Goal: Transaction & Acquisition: Purchase product/service

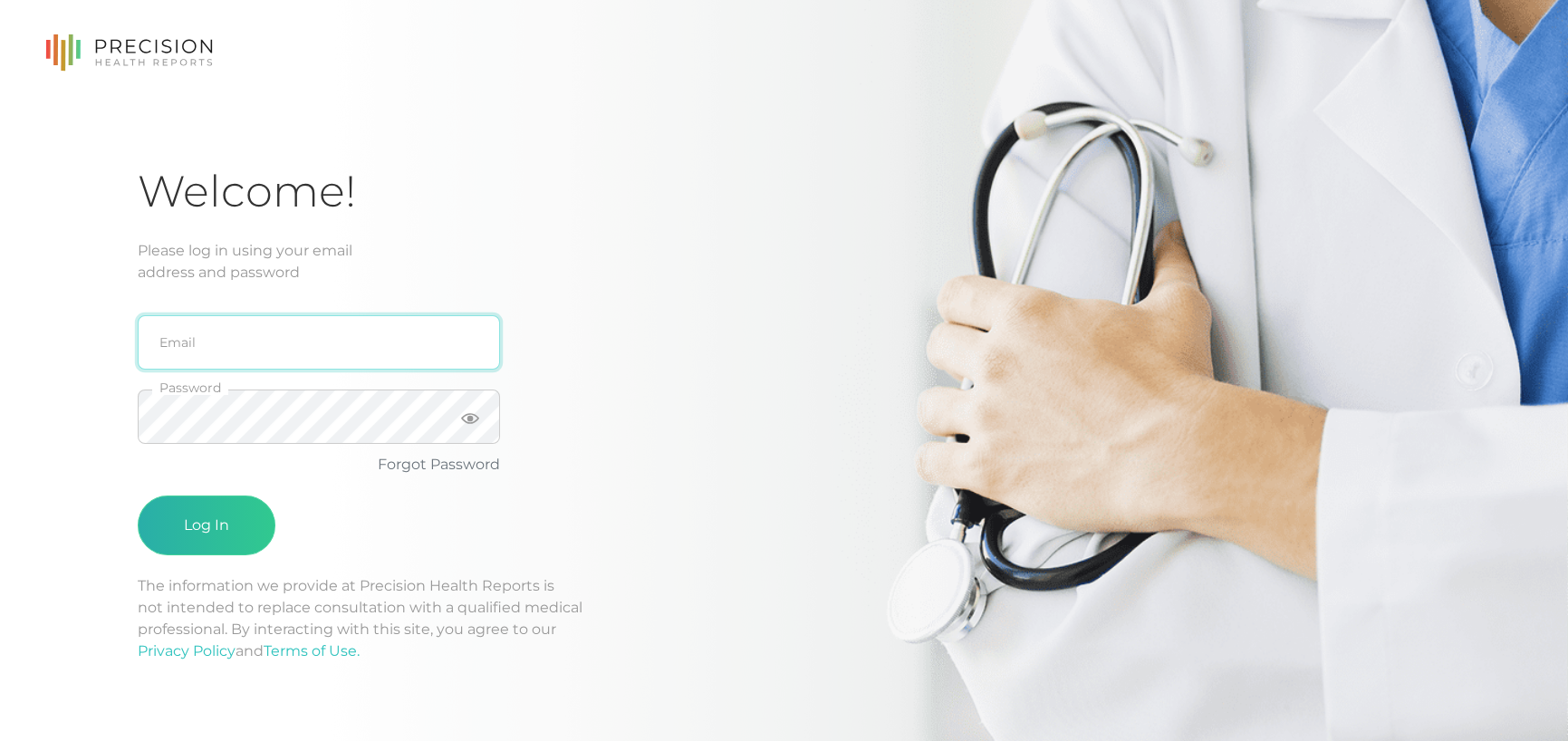
type input "[PERSON_NAME][EMAIL_ADDRESS][DOMAIN_NAME]"
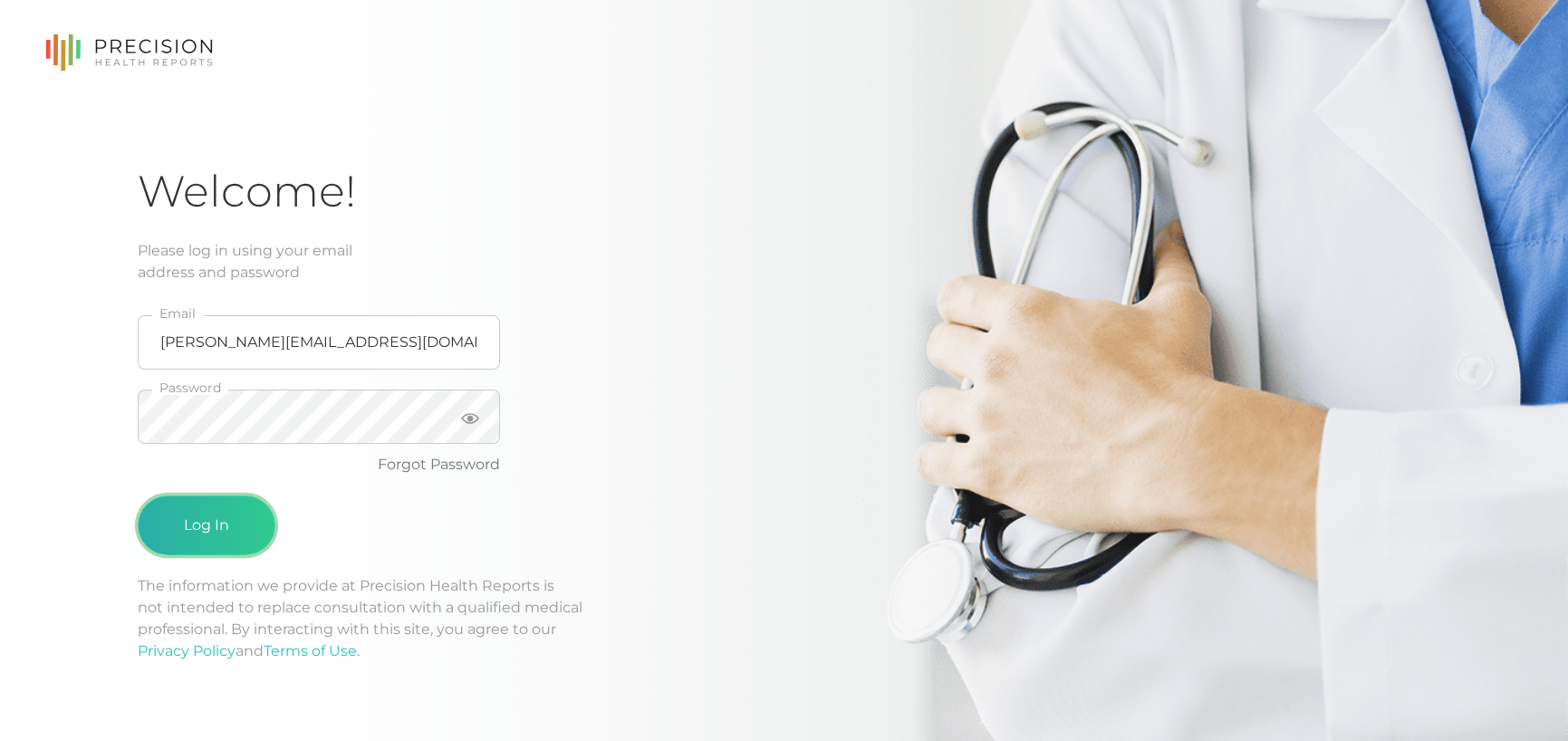
click at [204, 504] on button "Log In" at bounding box center [207, 526] width 138 height 60
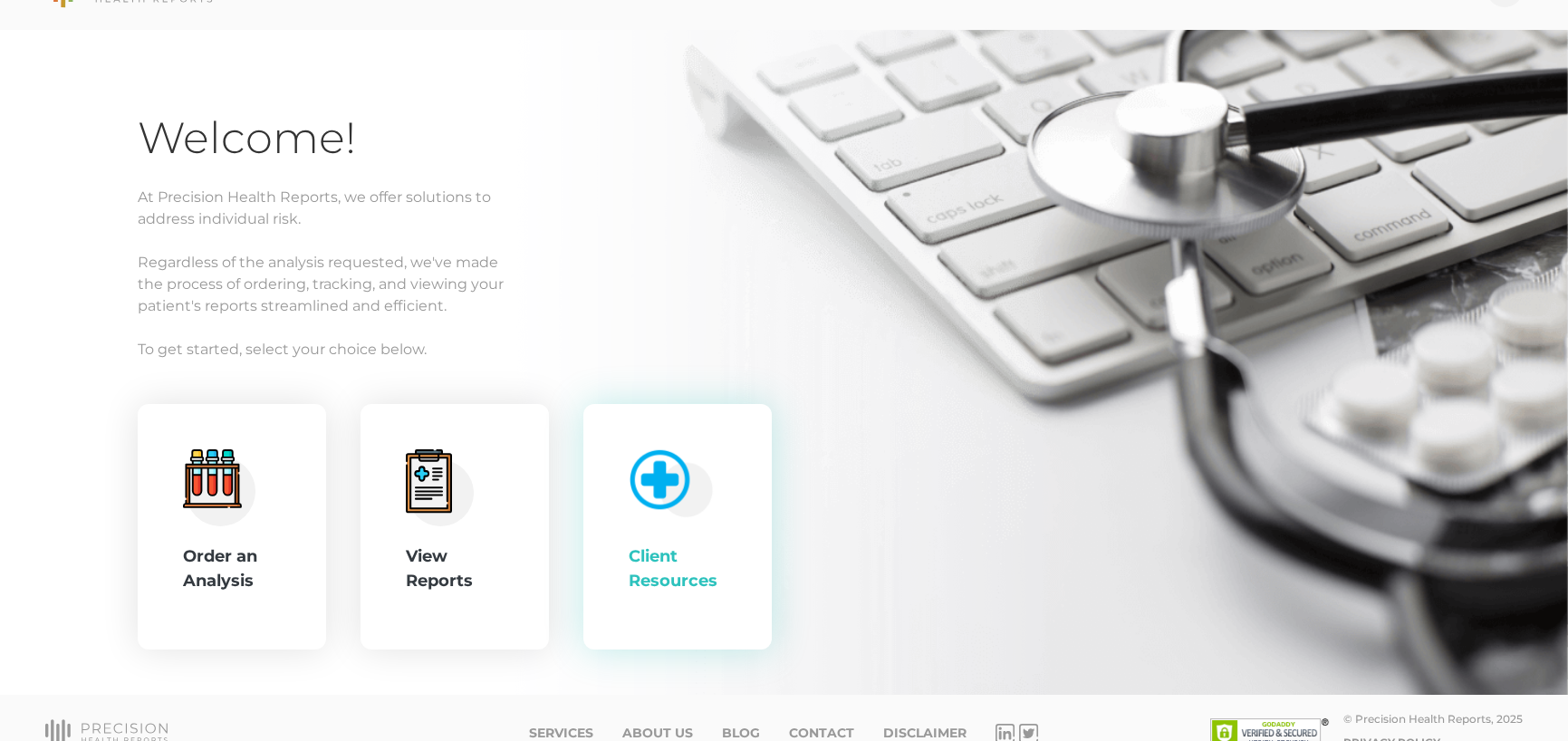
scroll to position [79, 0]
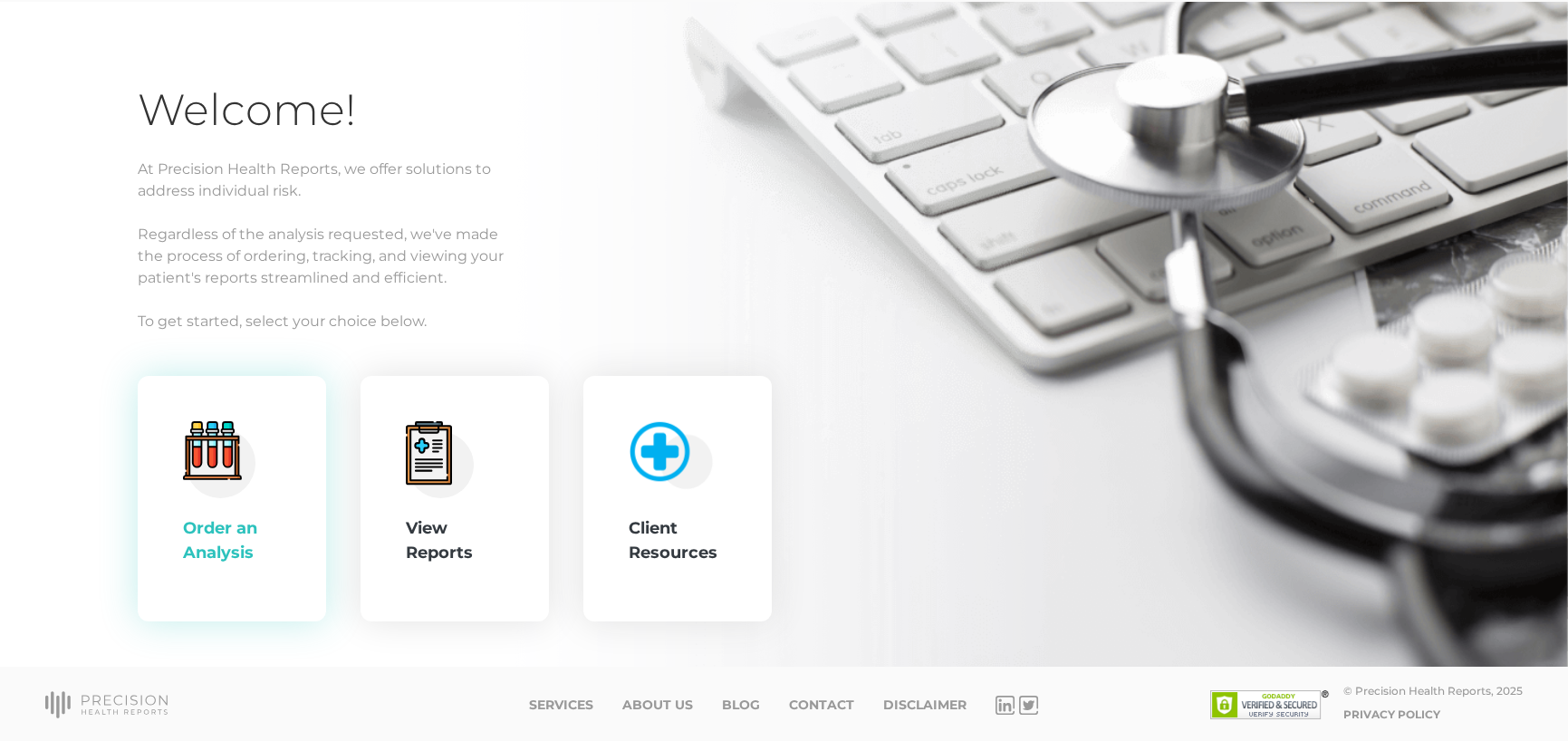
click at [240, 555] on div "Order an Analysis" at bounding box center [232, 541] width 98 height 49
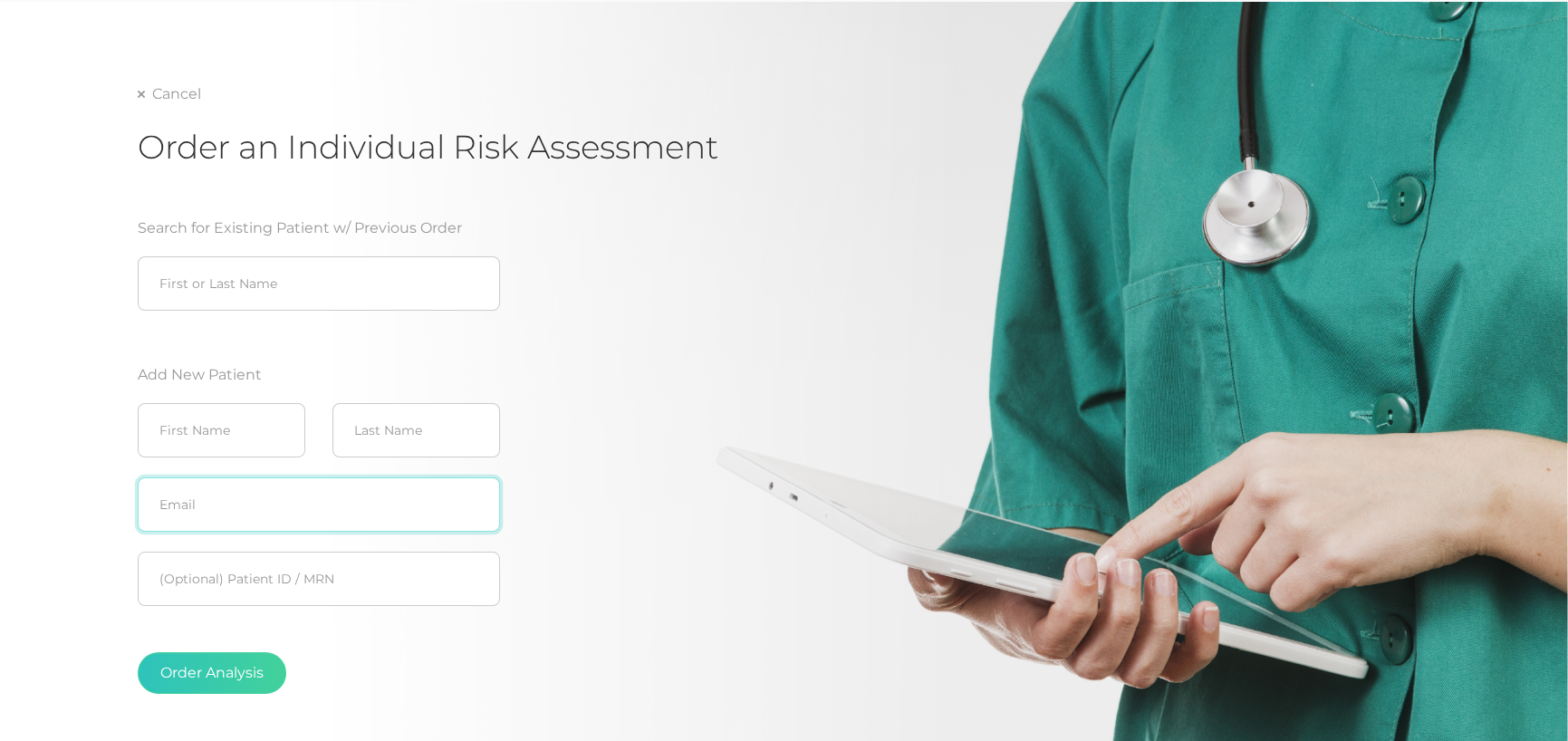
click at [257, 519] on input "text" at bounding box center [319, 504] width 362 height 54
paste input "[EMAIL_ADDRESS][DOMAIN_NAME]"
type input "[EMAIL_ADDRESS][DOMAIN_NAME]"
click at [234, 444] on input "text" at bounding box center [222, 430] width 167 height 54
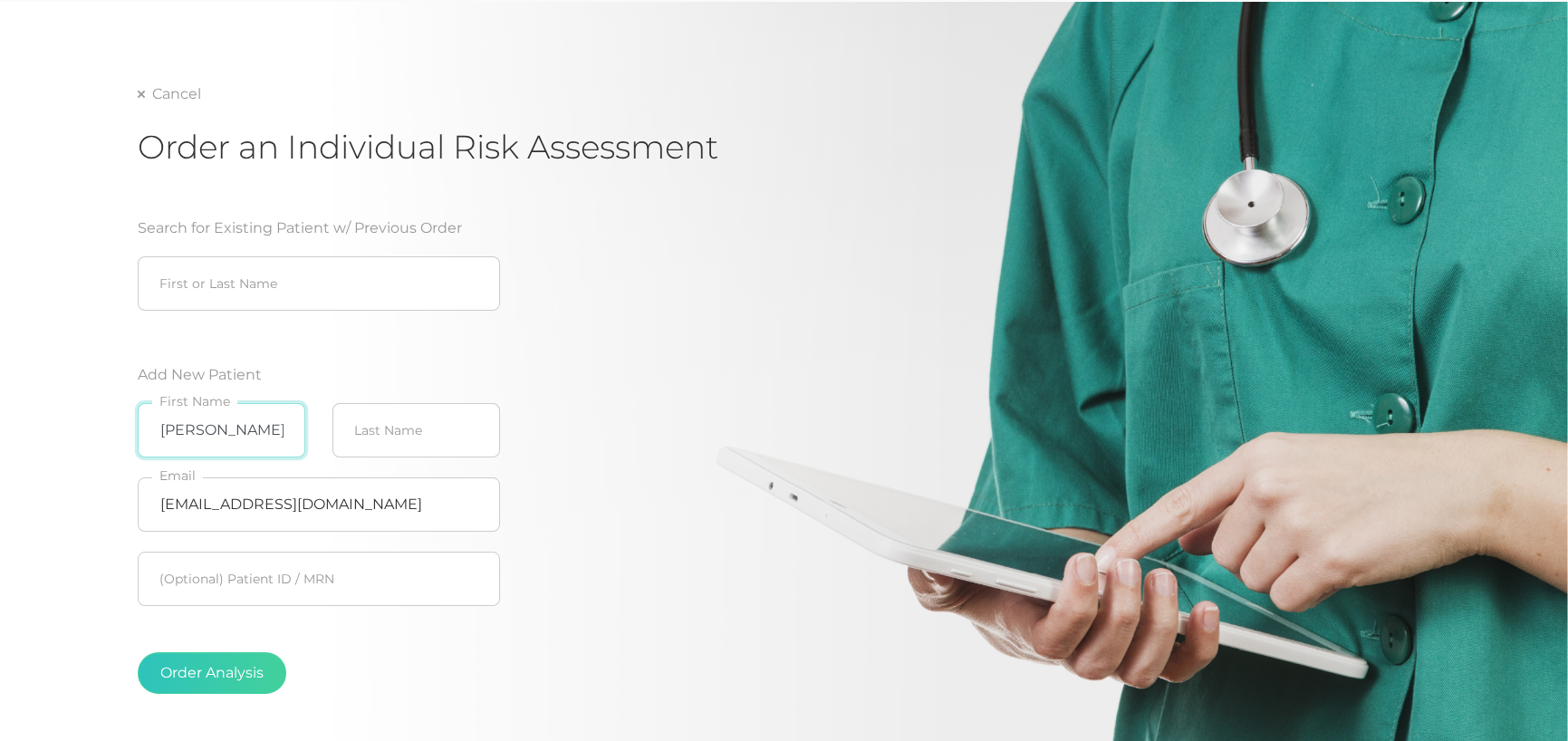
type input "[PERSON_NAME]"
type input "Dicheck"
click at [219, 657] on button "Order Analysis" at bounding box center [212, 673] width 148 height 41
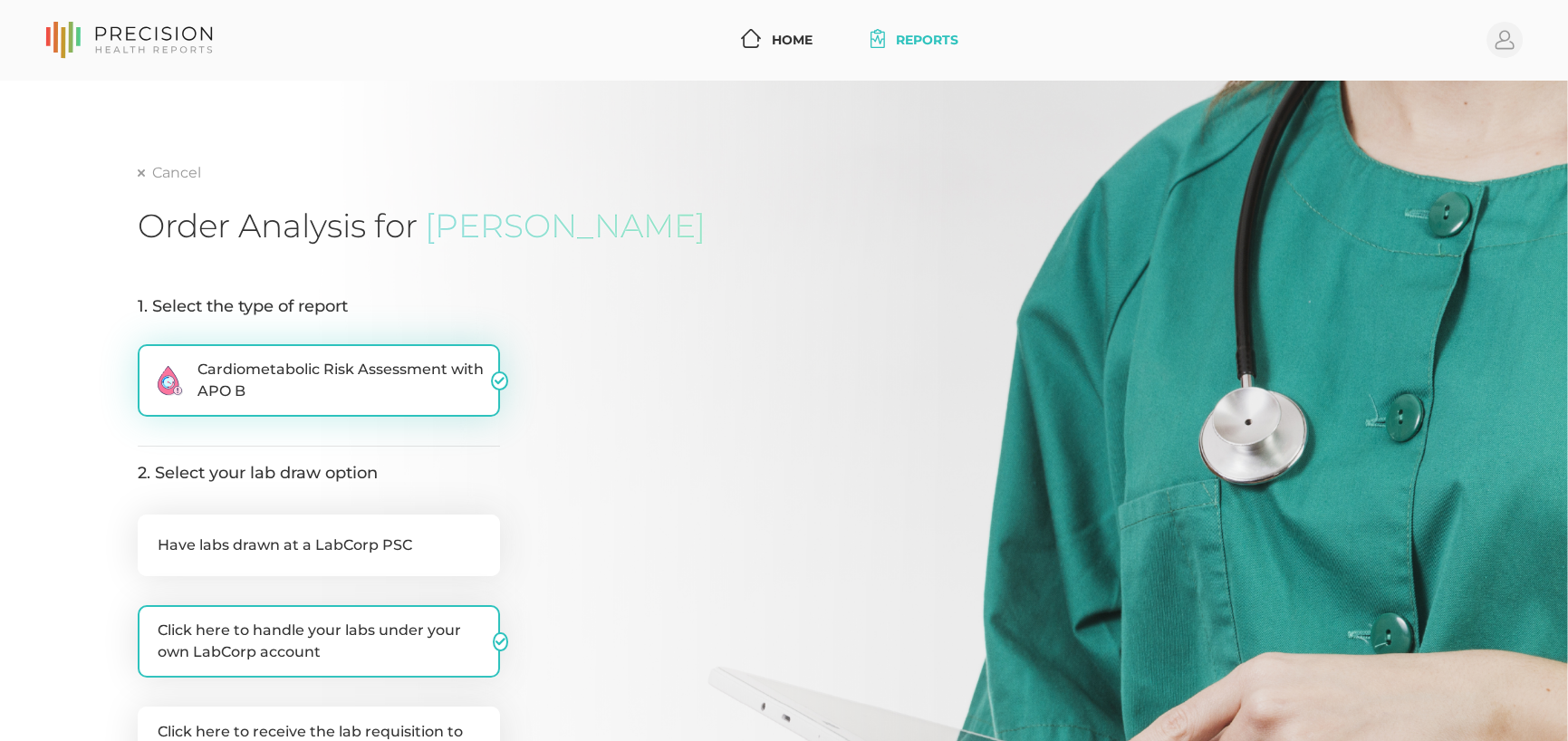
click at [284, 370] on span "Cardiometabolic Risk Assessment with APO B" at bounding box center [344, 380] width 294 height 43
click at [152, 363] on input ".cls-2{fill:#fa759e}.cls-4{fill:#ffd7e5}.cls-8{fill:#3a2c60} Cardiometabolic Ri…" at bounding box center [145, 353] width 14 height 18
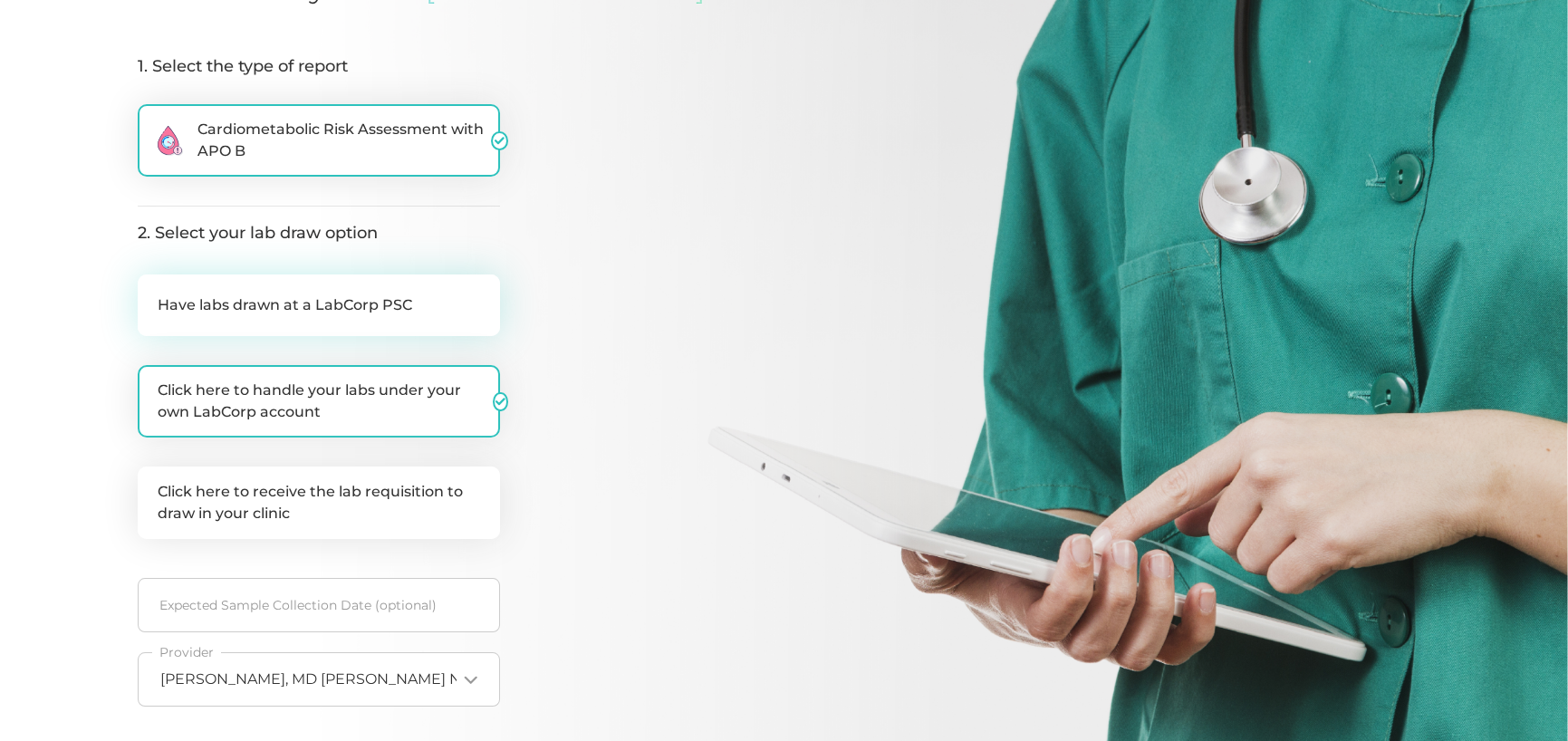
scroll to position [271, 0]
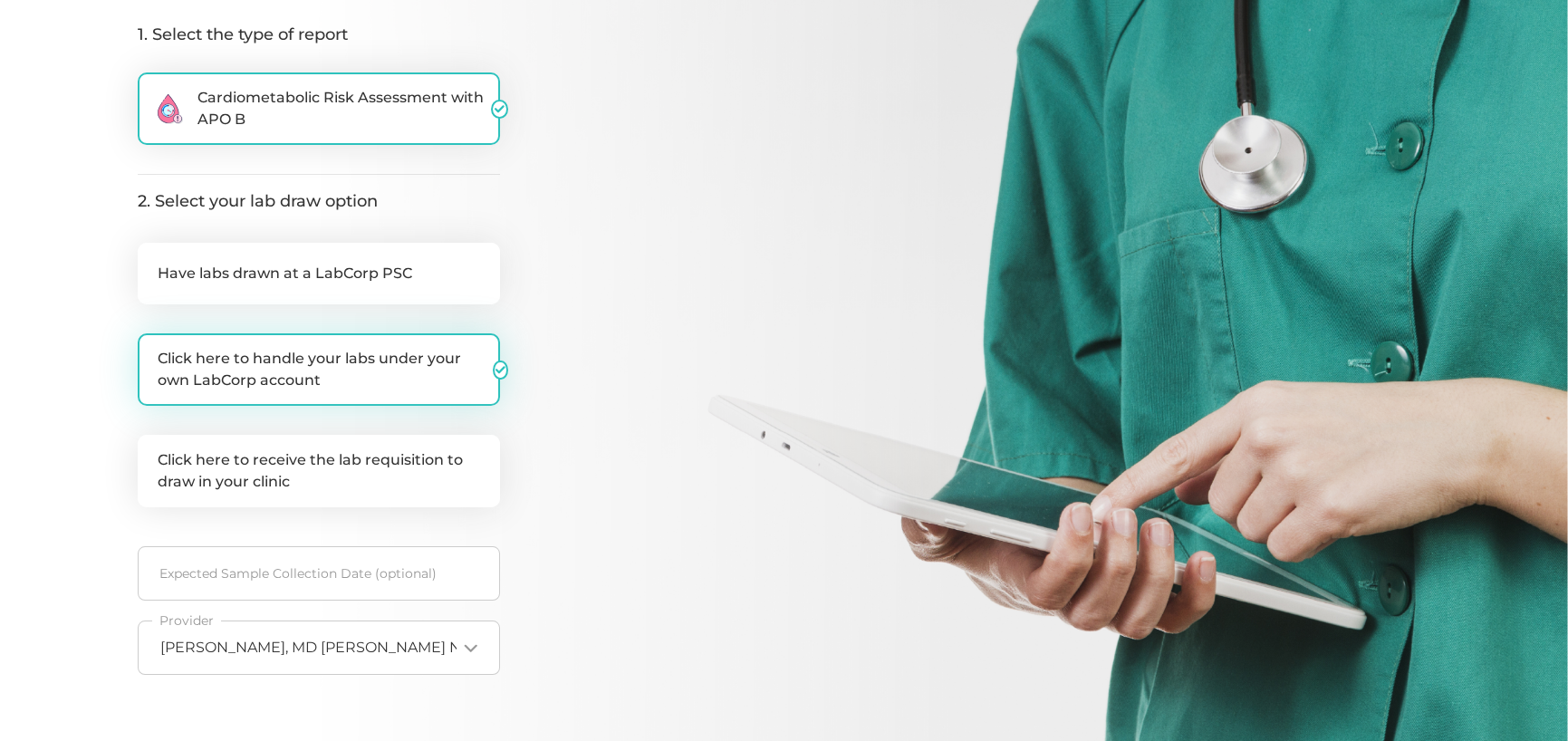
click at [299, 363] on label "Click here to handle your labs under your own LabCorp account" at bounding box center [319, 369] width 362 height 72
click at [152, 351] on input "Click here to handle your labs under your own LabCorp account" at bounding box center [145, 342] width 14 height 18
checkbox input "false"
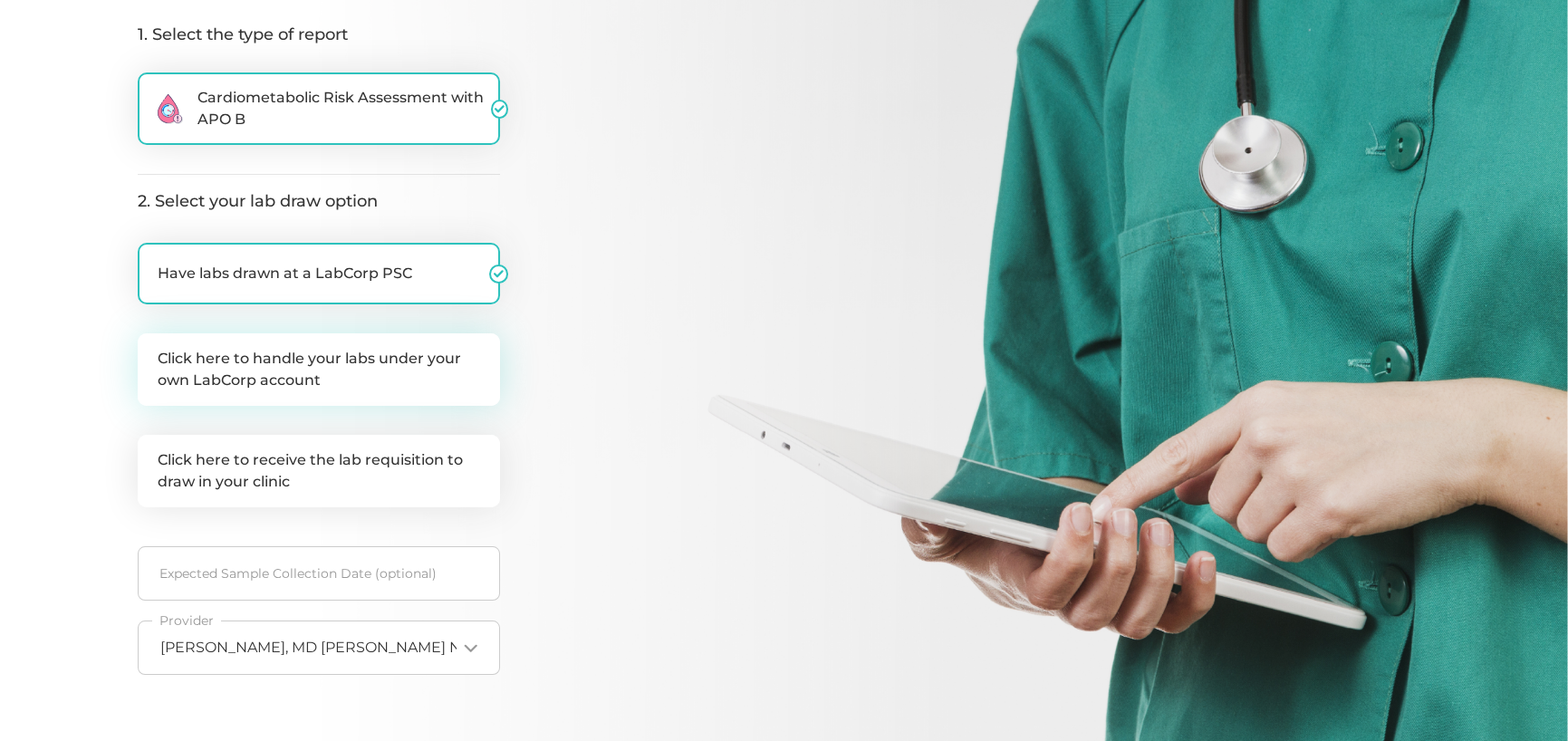
checkbox input "true"
click at [337, 371] on label "Click here to handle your labs under your own LabCorp account" at bounding box center [319, 369] width 362 height 72
click at [152, 351] on input "Click here to handle your labs under your own LabCorp account" at bounding box center [145, 342] width 14 height 18
checkbox input "true"
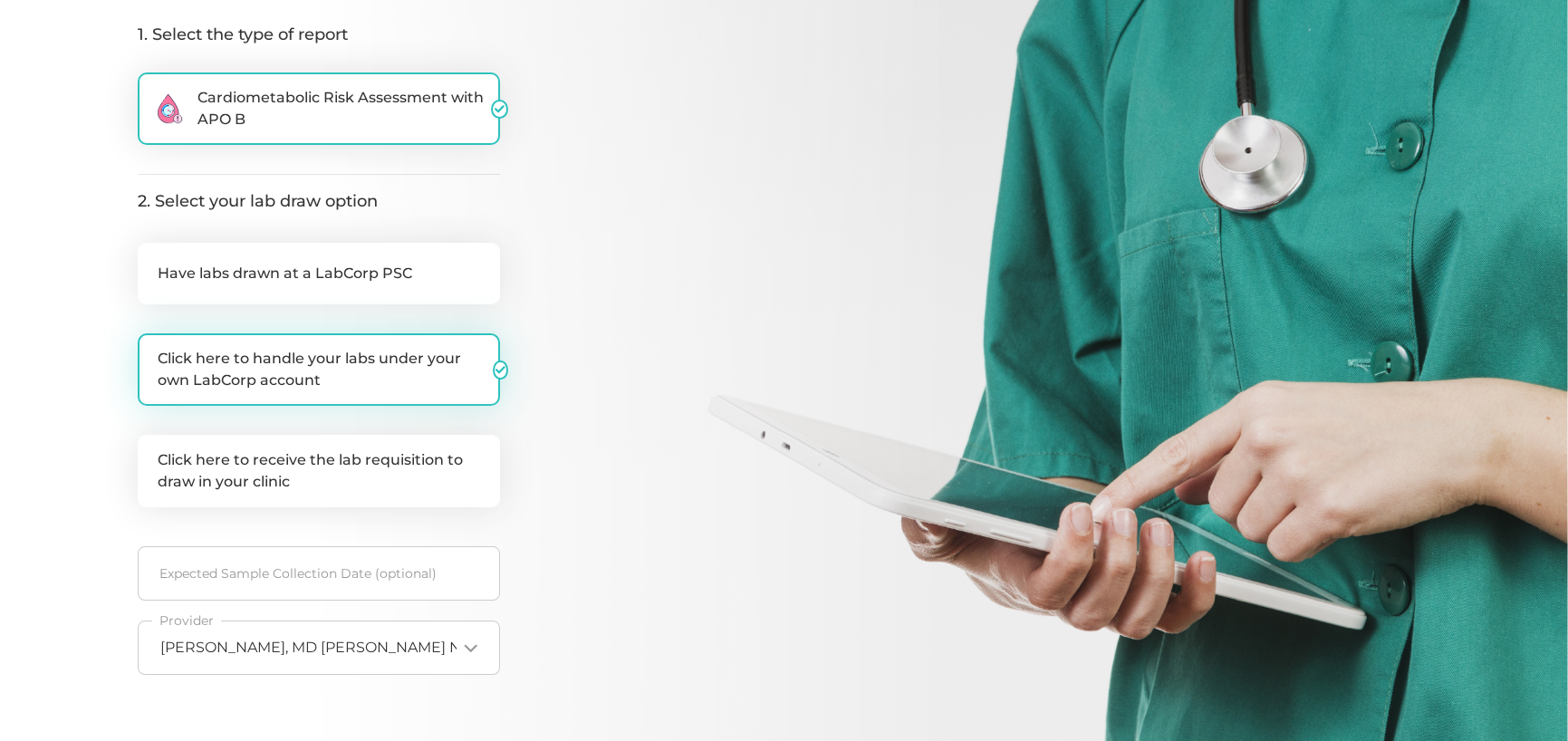
checkbox input "false"
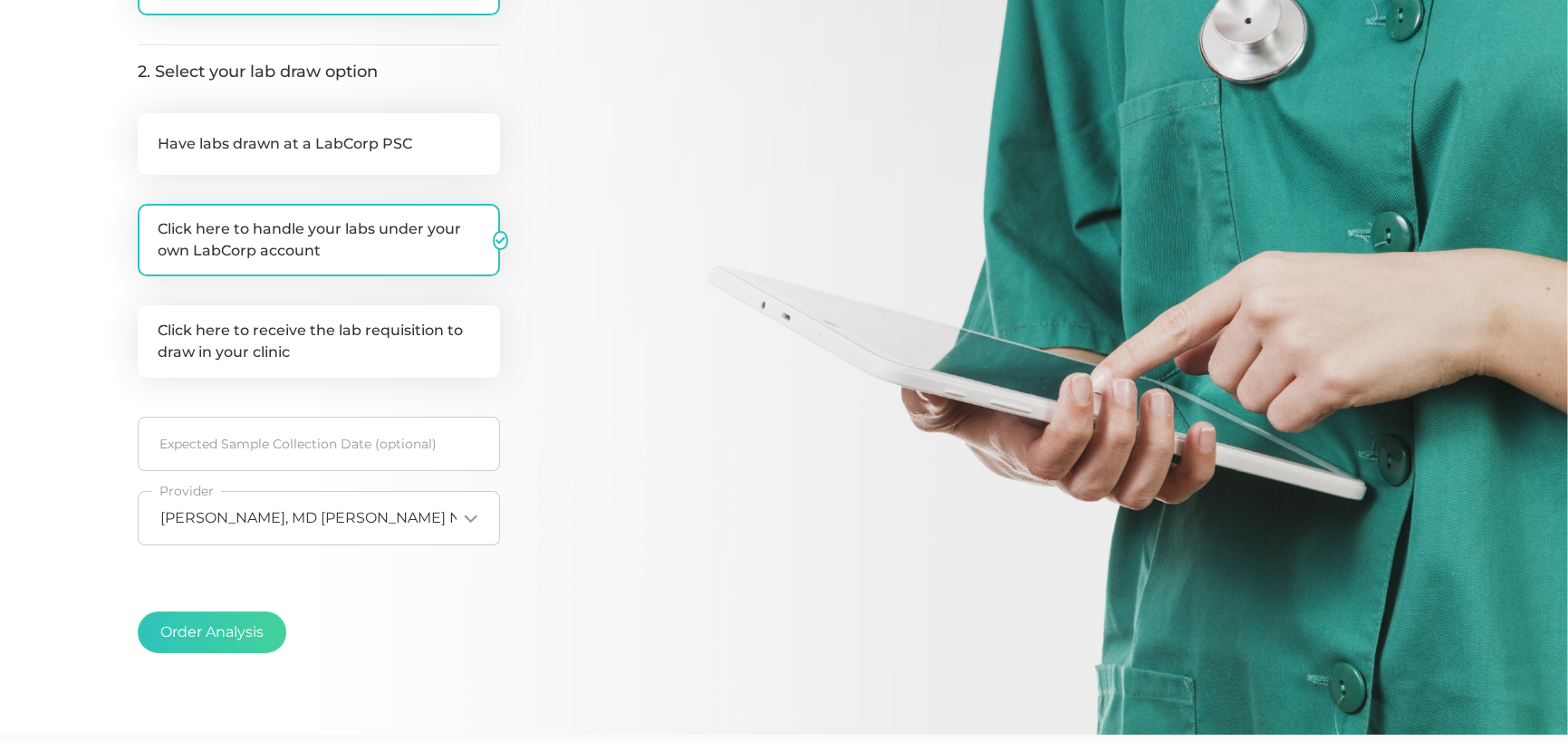
scroll to position [453, 0]
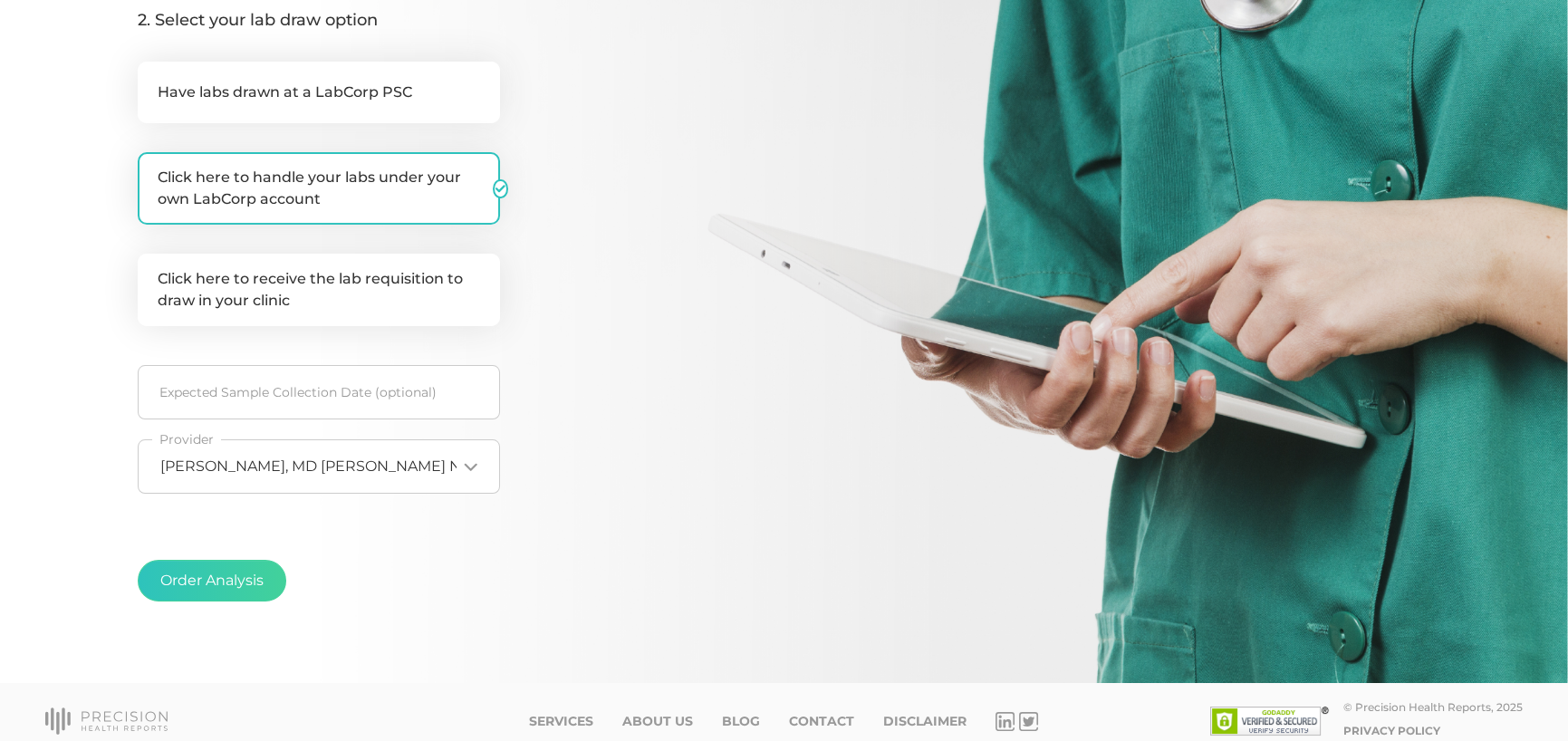
click at [326, 479] on div "[PERSON_NAME], MD [PERSON_NAME] NPI35013330 Loading..." at bounding box center [319, 467] width 362 height 54
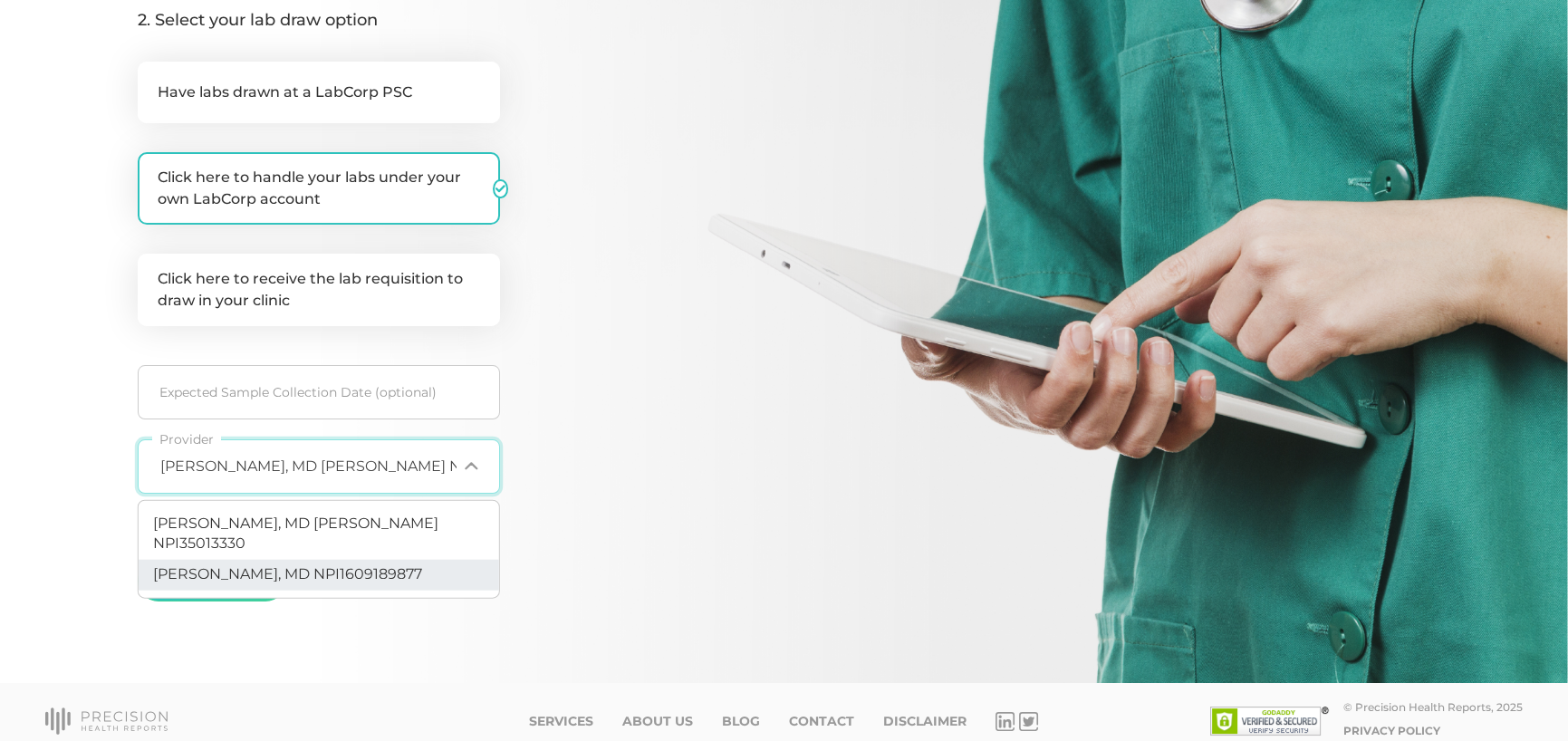
click at [270, 565] on span "[PERSON_NAME], MD NPI1609189877" at bounding box center [287, 574] width 269 height 17
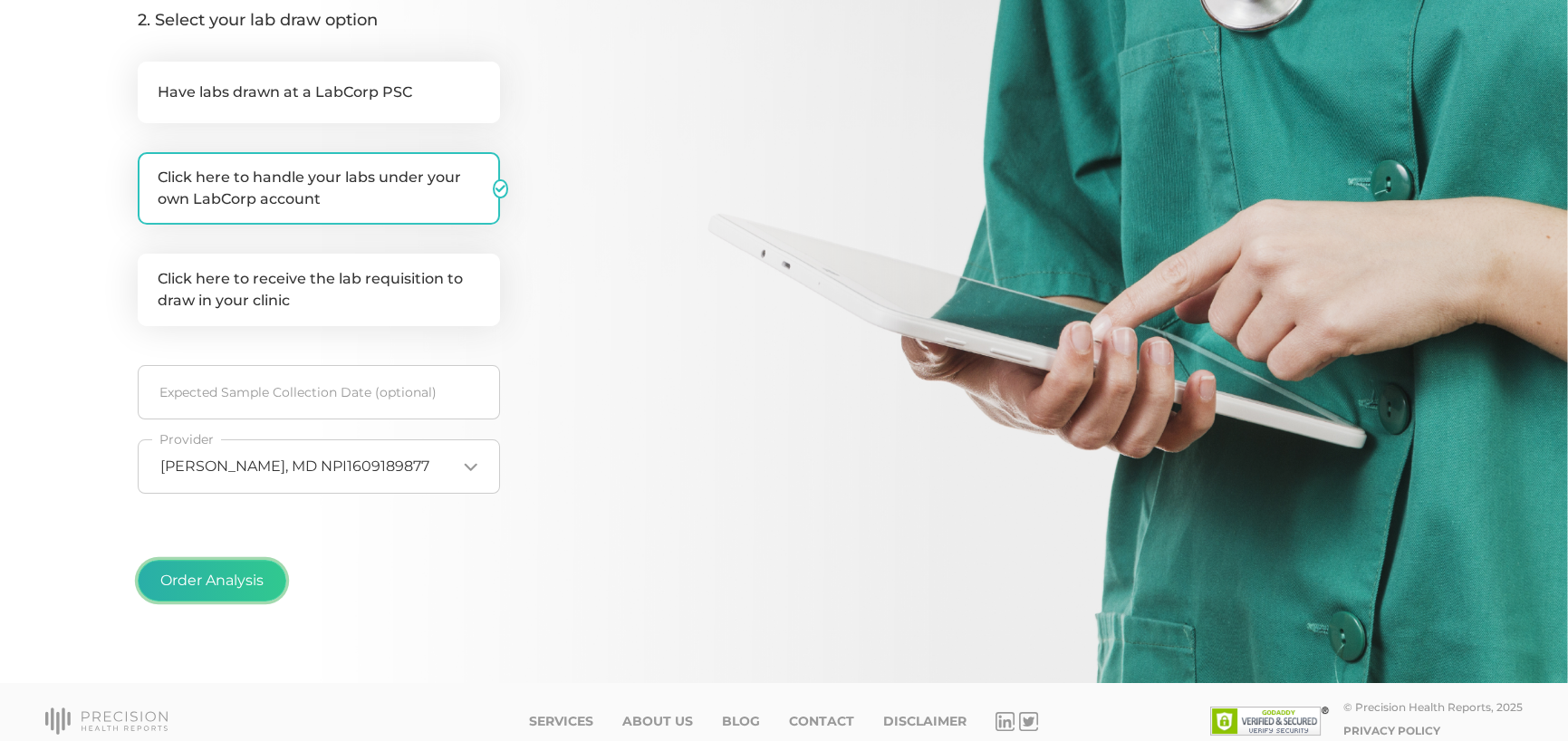
click at [225, 573] on button "Order Analysis" at bounding box center [212, 580] width 148 height 41
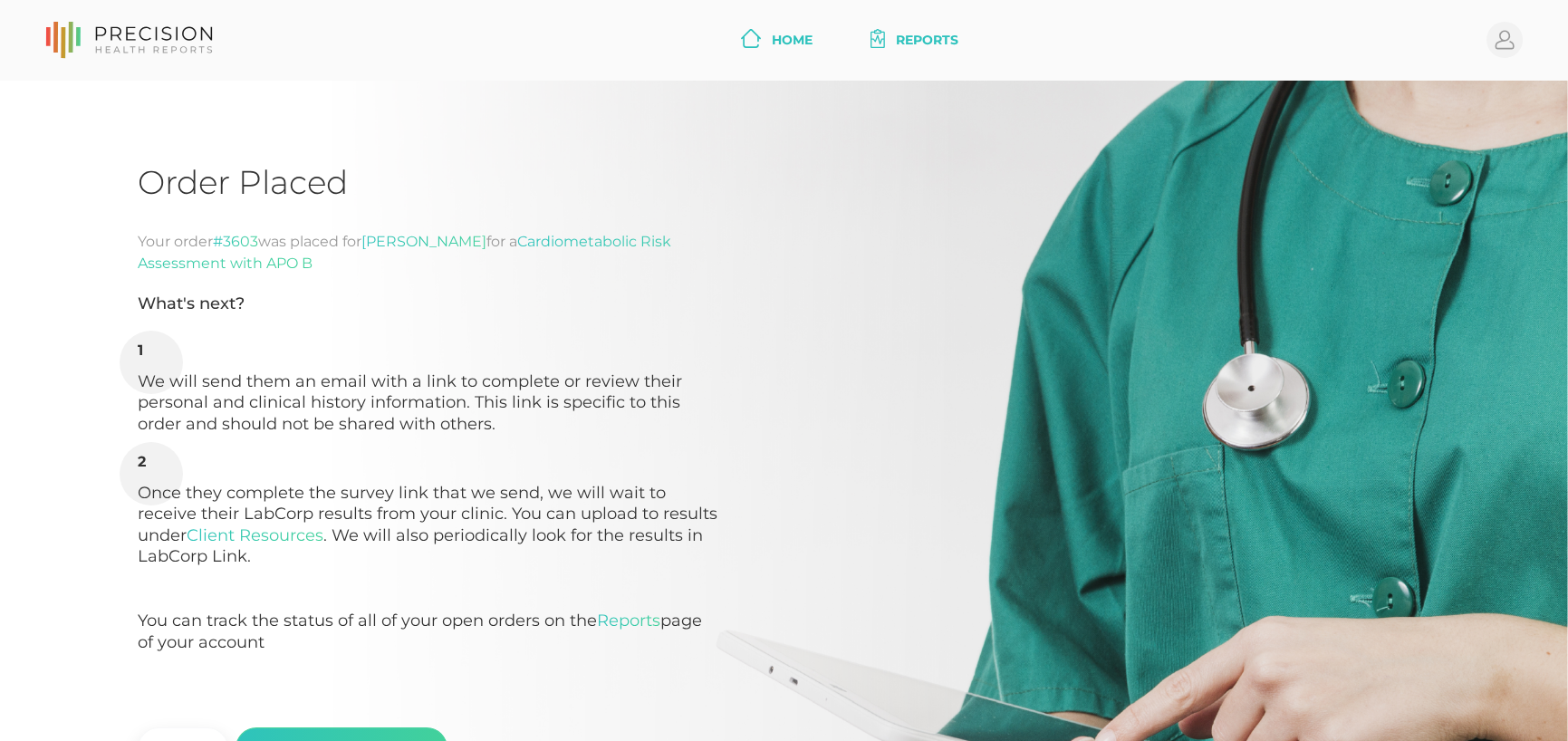
click at [789, 23] on link "Home" at bounding box center [776, 40] width 86 height 34
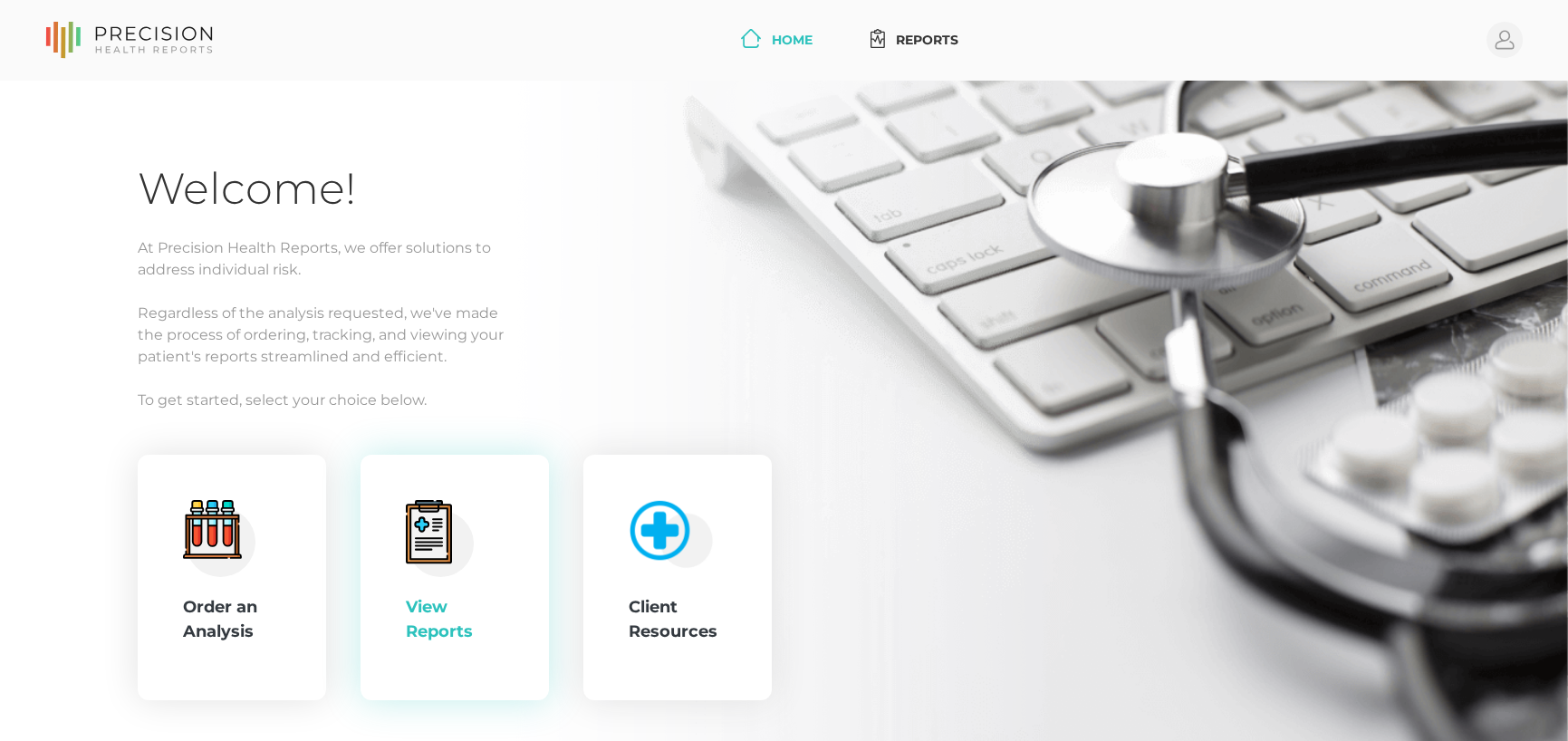
click at [442, 480] on div "View Reports" at bounding box center [454, 578] width 189 height 246
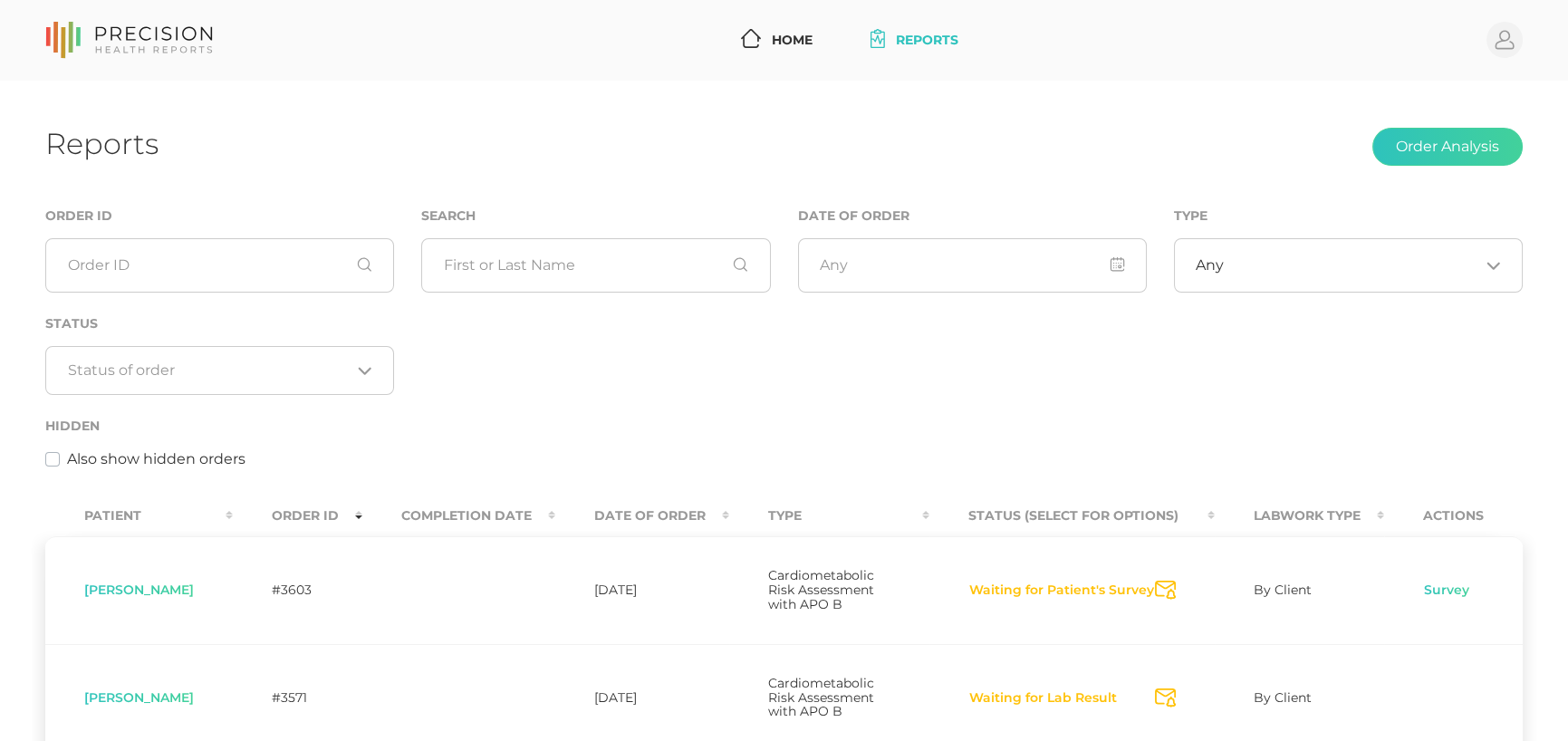
click at [628, 512] on th "Date Of Order" at bounding box center [641, 516] width 174 height 40
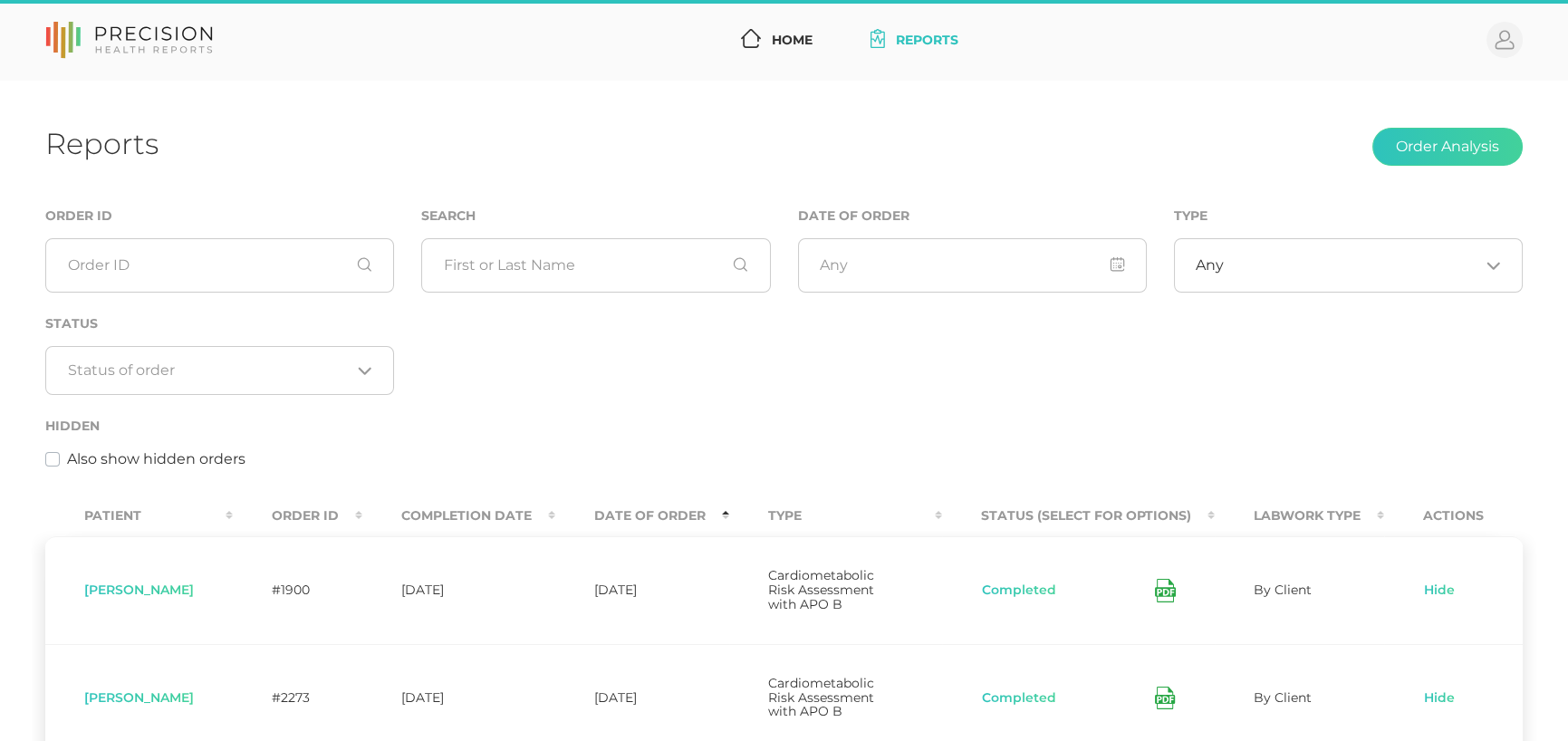
click at [628, 512] on th "Date Of Order" at bounding box center [641, 516] width 174 height 40
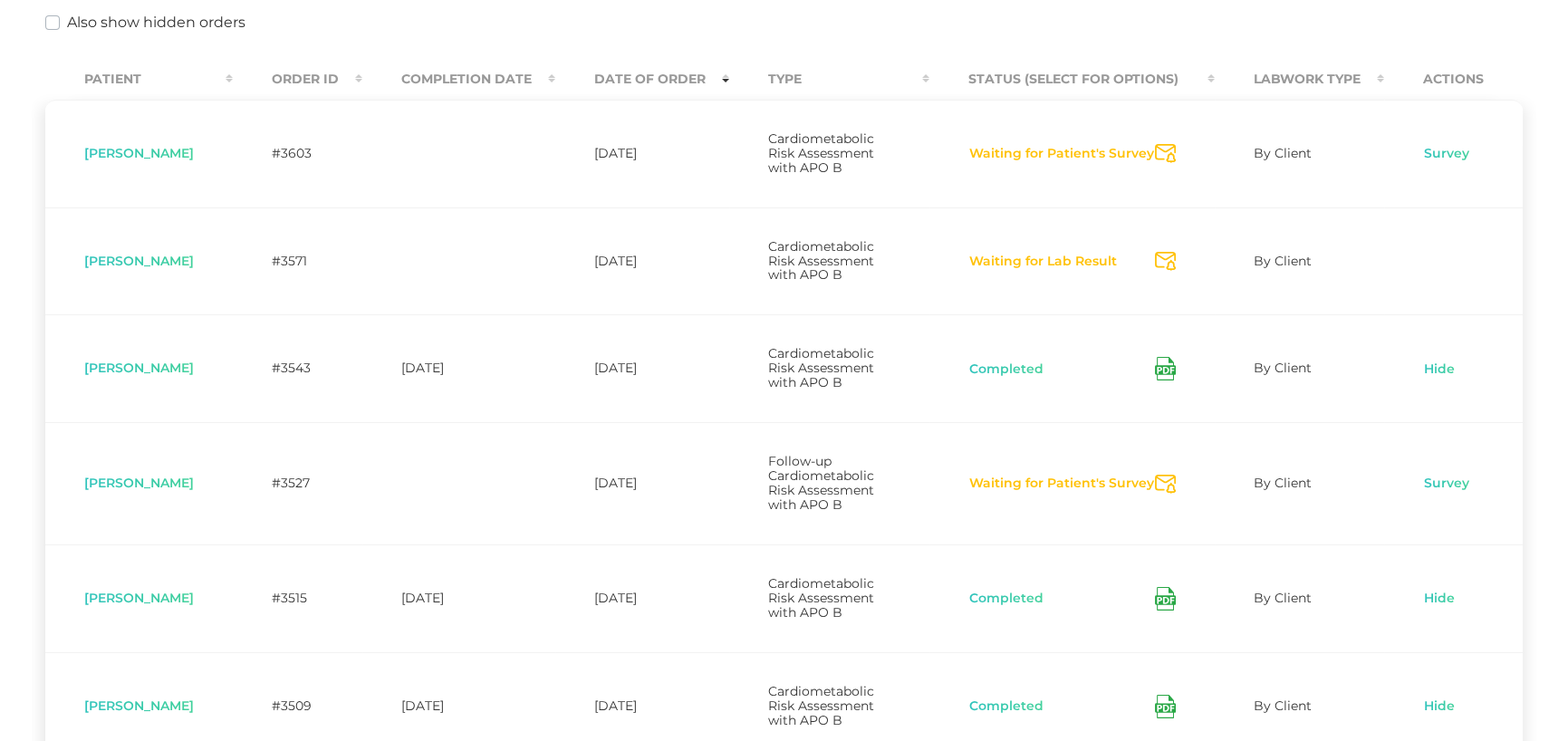
scroll to position [453, 0]
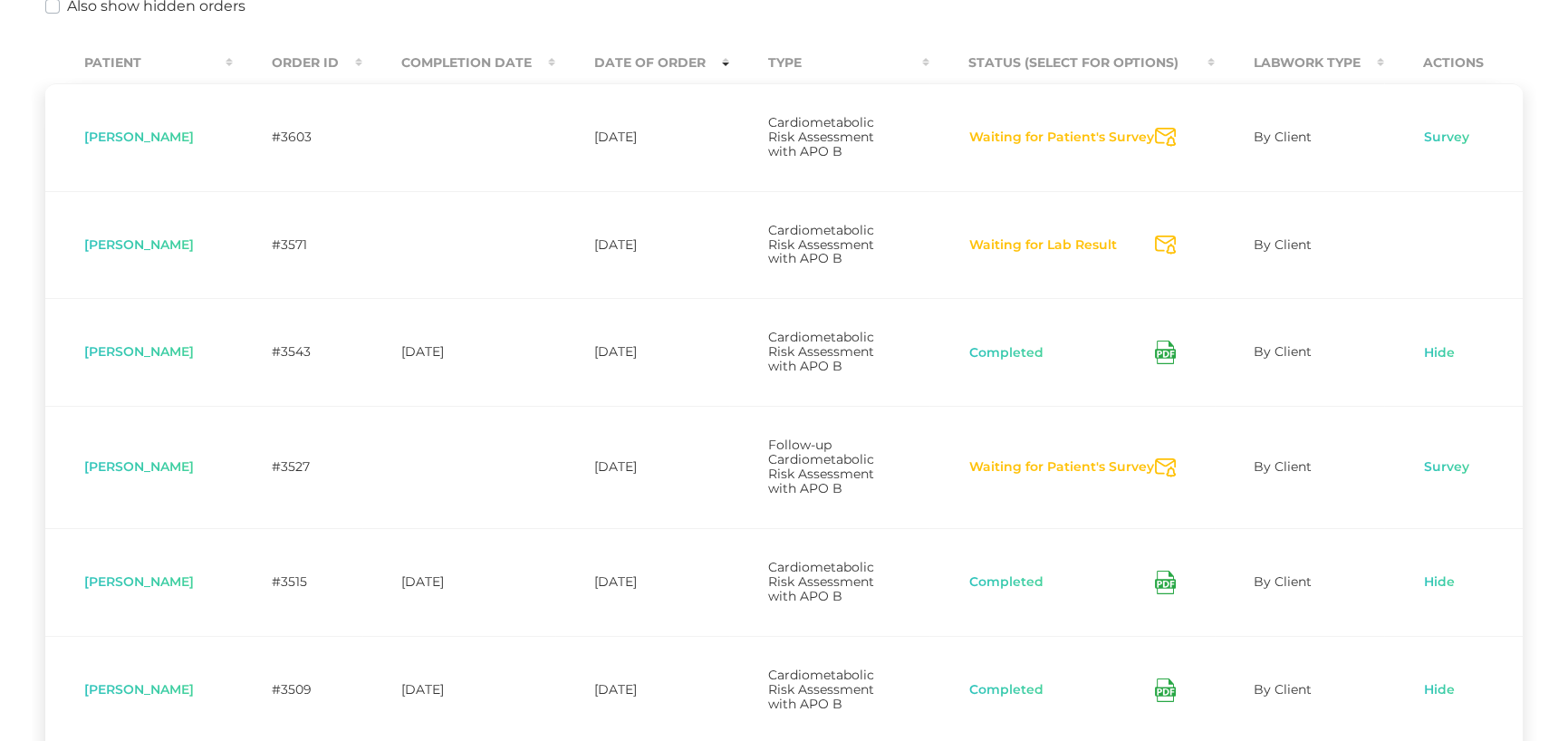
click at [1170, 461] on icon "Send Notification" at bounding box center [1165, 468] width 21 height 19
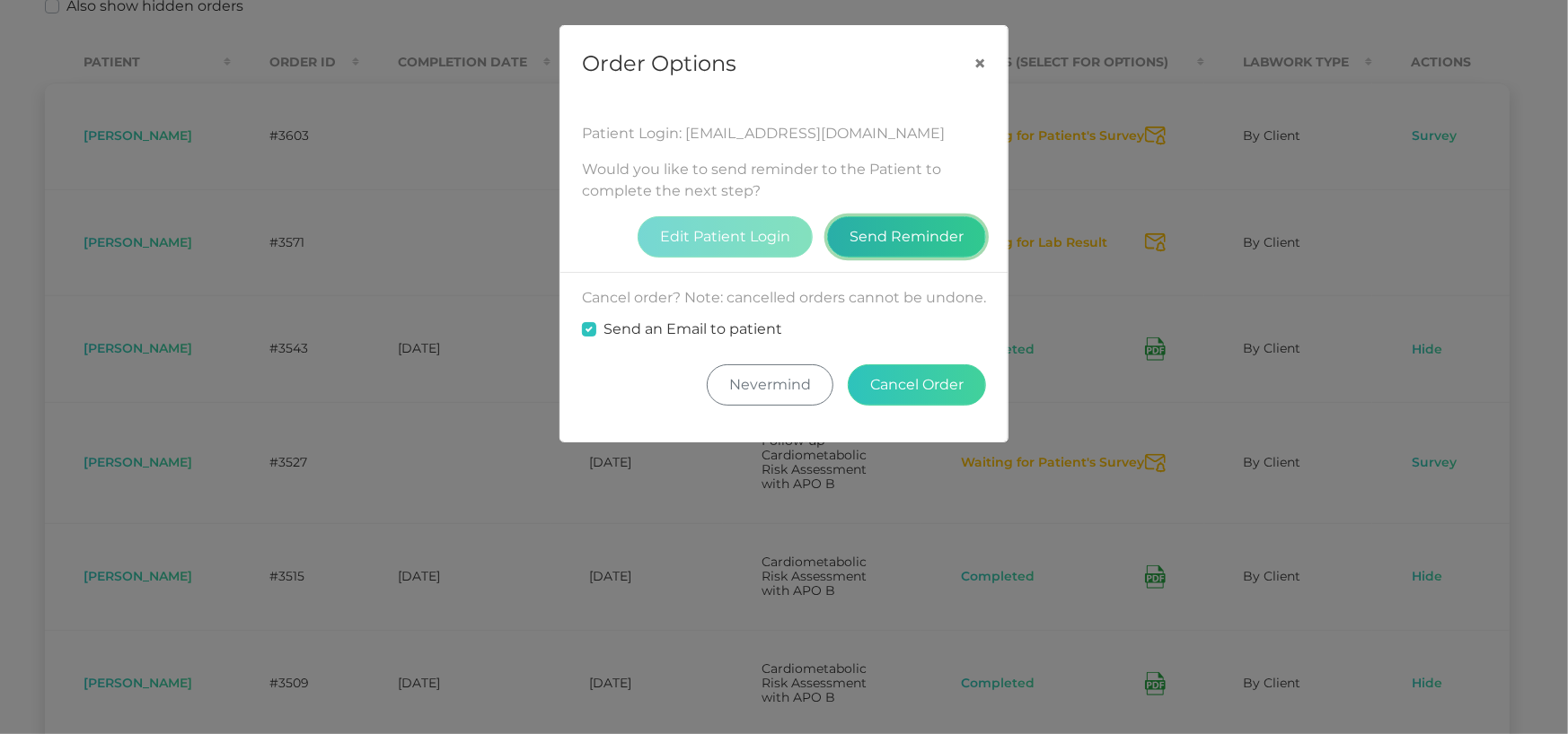
click at [900, 232] on button "Send Reminder" at bounding box center [906, 237] width 159 height 41
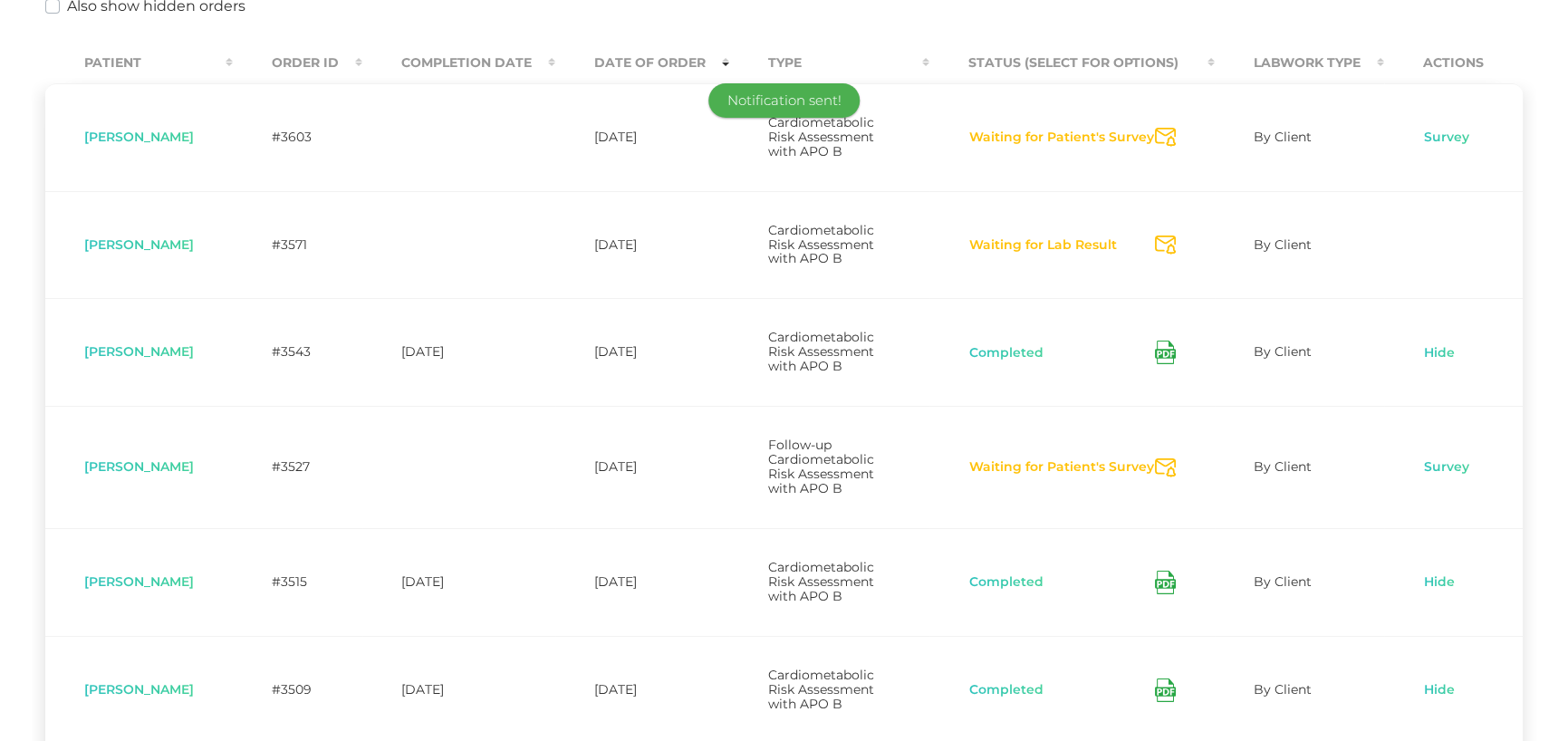
click at [1161, 134] on icon "Send Notification" at bounding box center [1165, 137] width 21 height 19
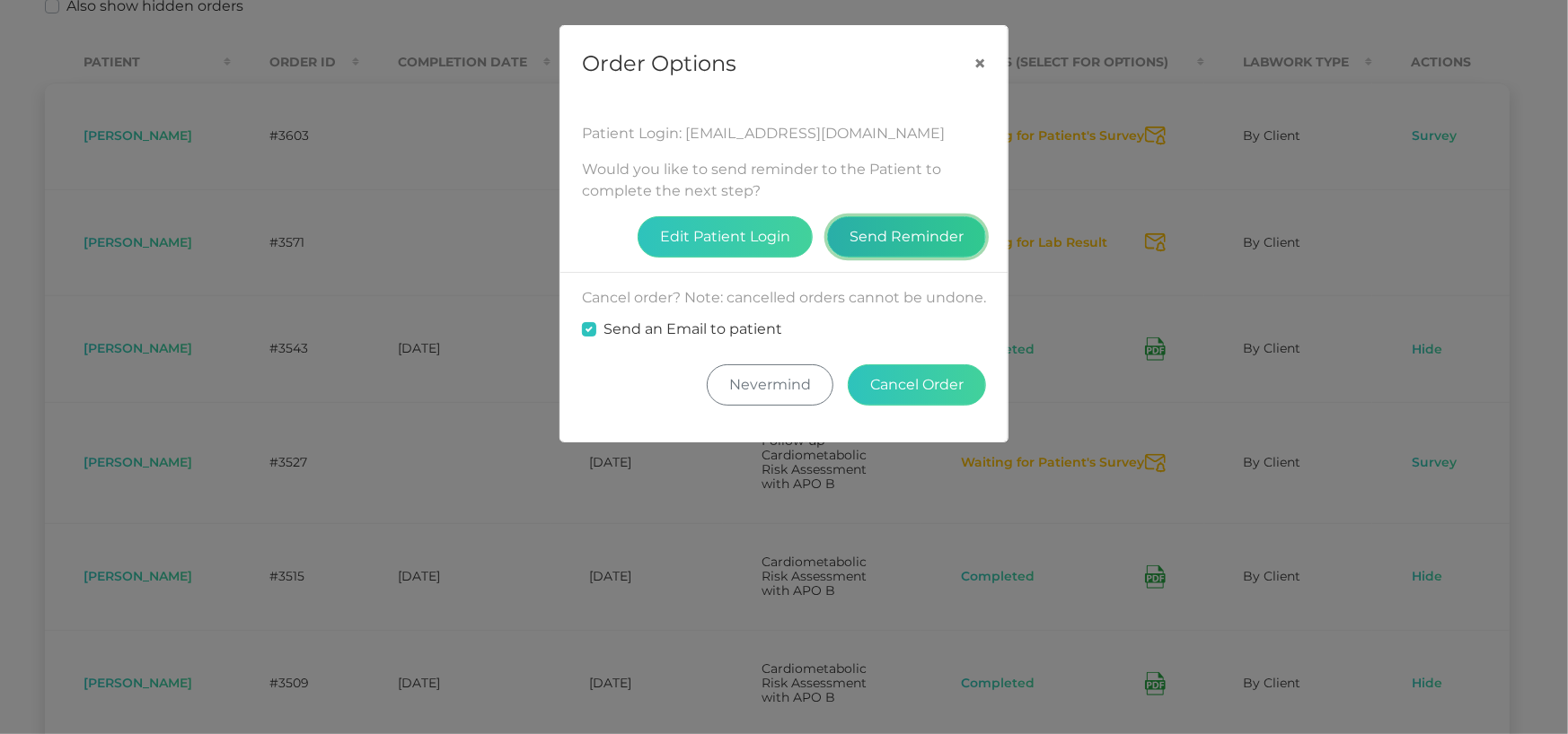
click at [907, 240] on button "Send Reminder" at bounding box center [906, 237] width 159 height 41
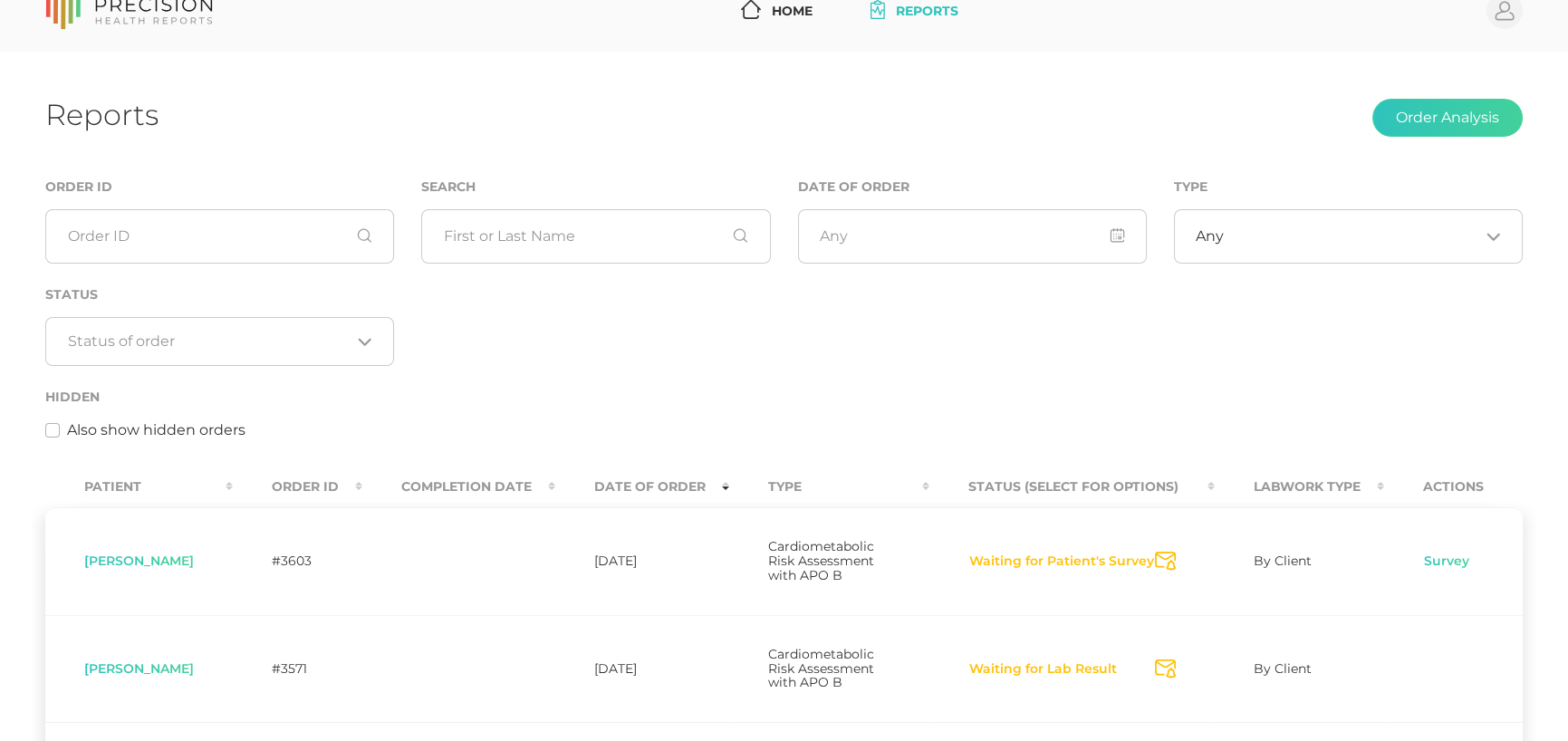
scroll to position [0, 0]
